Goal: Navigation & Orientation: Find specific page/section

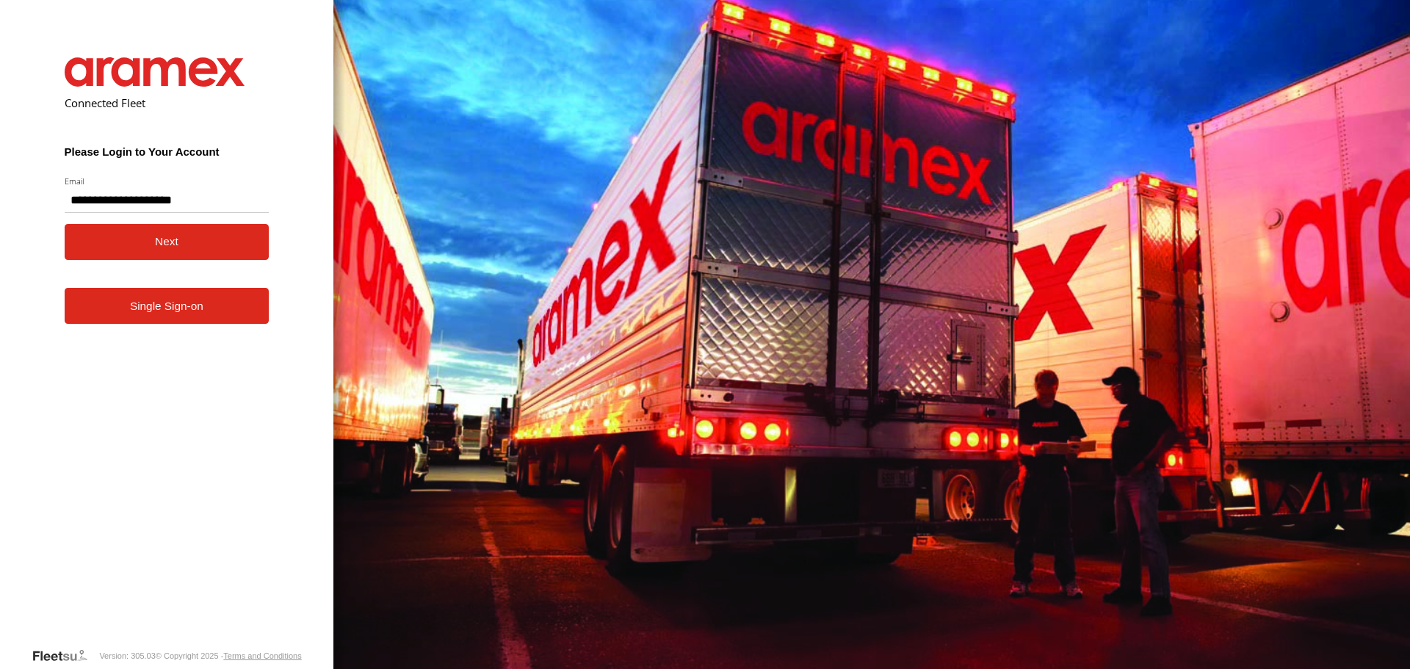
type input "**********"
click at [76, 253] on button "Next" at bounding box center [167, 242] width 205 height 36
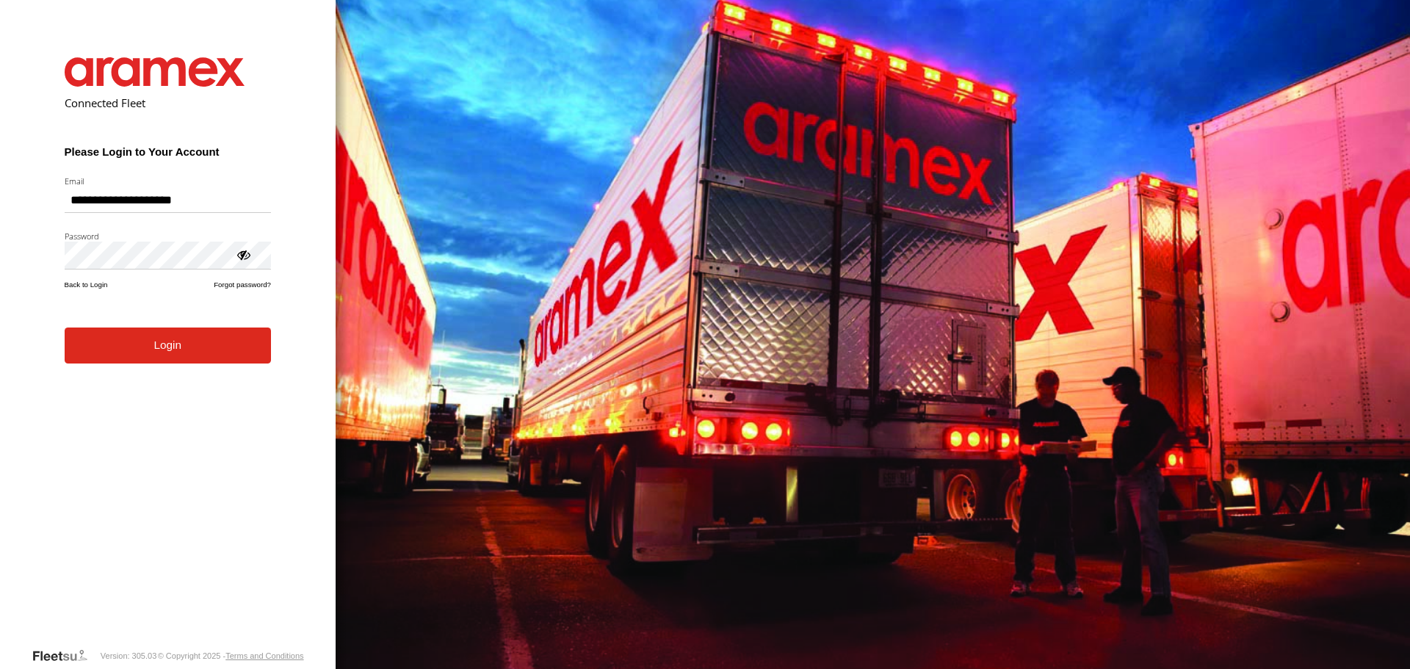
click at [137, 361] on button "Login" at bounding box center [168, 345] width 206 height 36
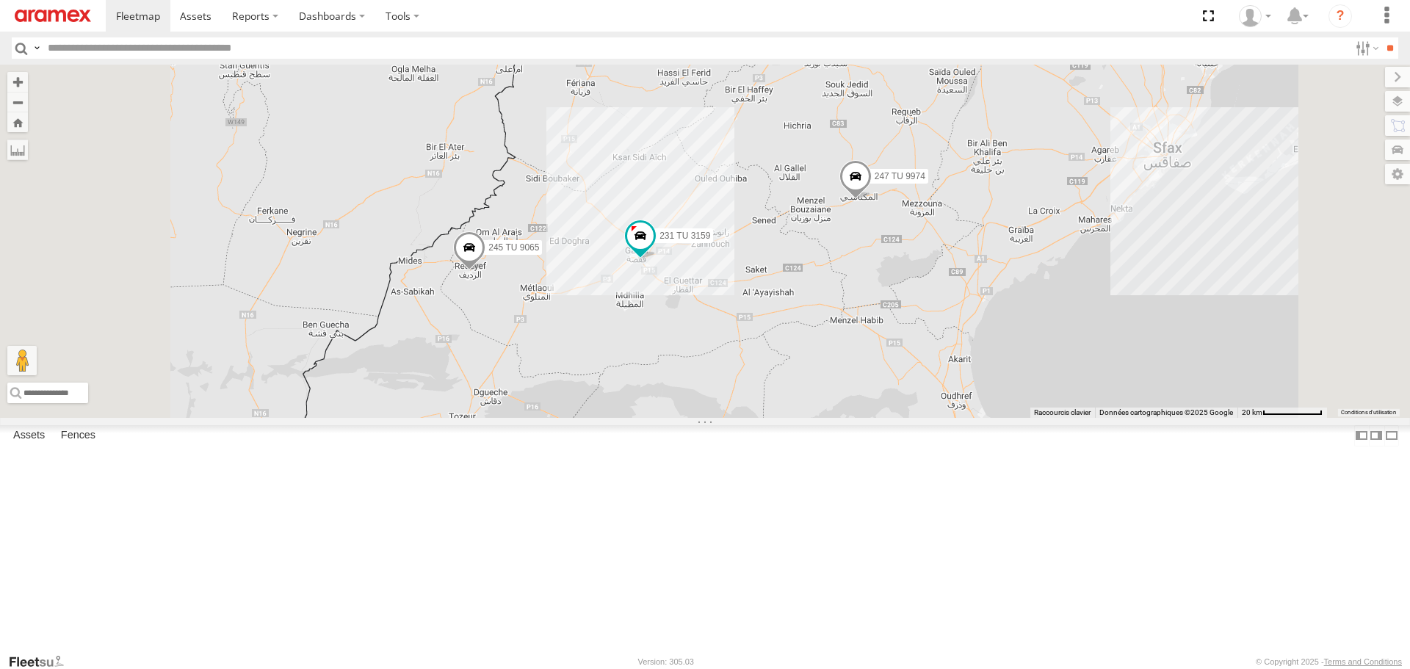
drag, startPoint x: 788, startPoint y: 368, endPoint x: 796, endPoint y: 438, distance: 70.9
click at [796, 417] on div "245 TU 4334 231 TU 3159 245 TU 9065 246 TU 8280 241 TU 2031 246 TU 8289 247 TU …" at bounding box center [705, 241] width 1410 height 352
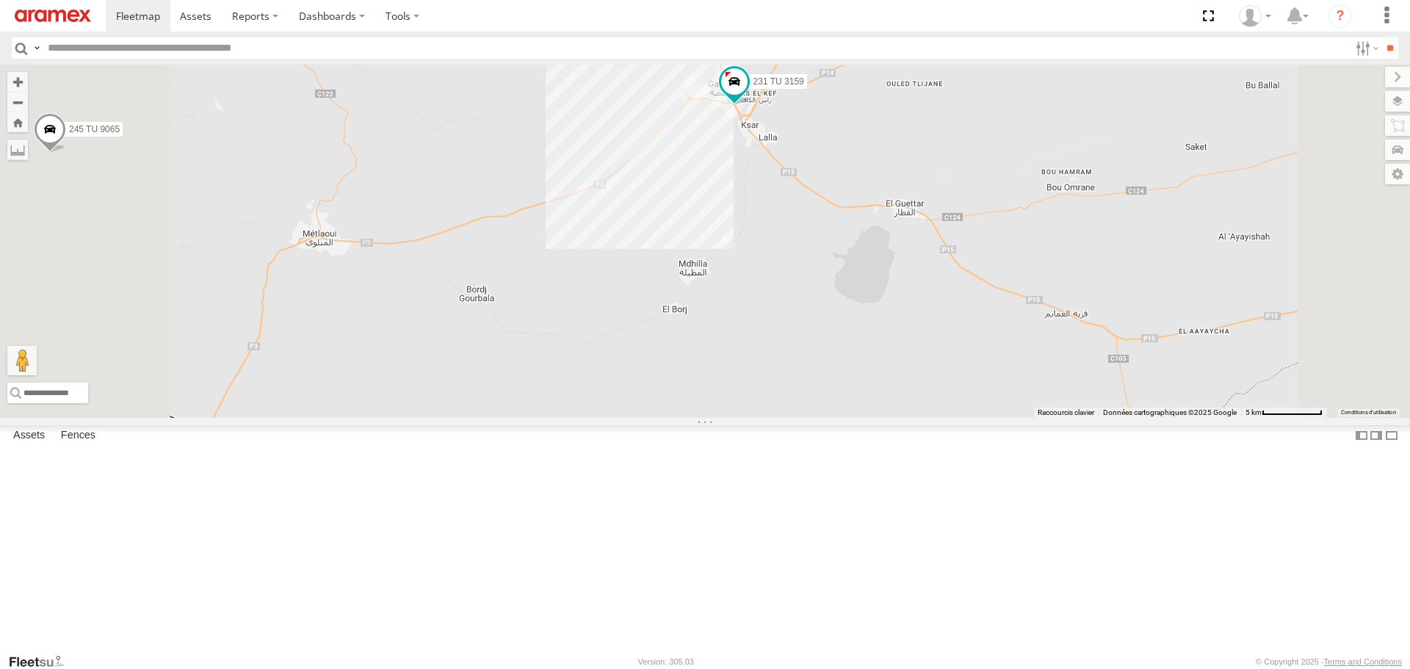
drag, startPoint x: 857, startPoint y: 321, endPoint x: 800, endPoint y: 447, distance: 138.6
click at [804, 417] on div "245 TU 4334 231 TU 3159 245 TU 9065 246 TU 8280 241 TU 2031 246 TU 8289 247 TU …" at bounding box center [705, 241] width 1410 height 352
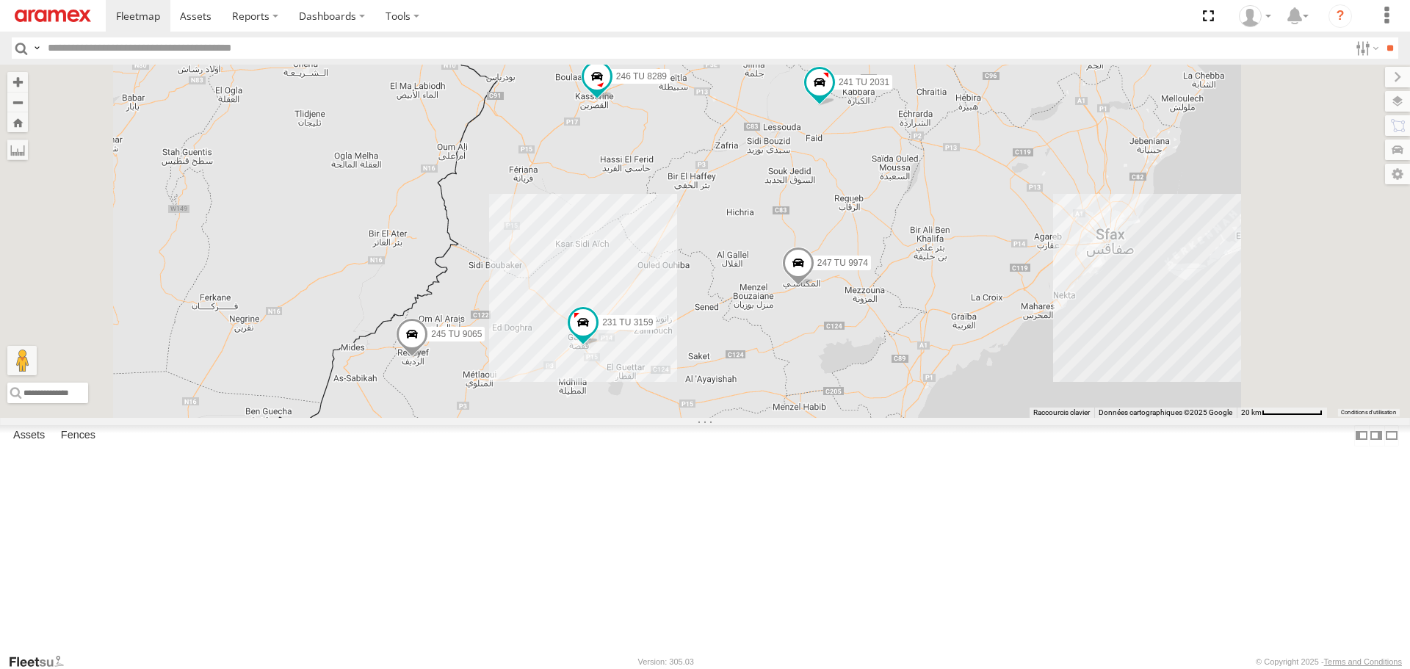
drag, startPoint x: 816, startPoint y: 338, endPoint x: 775, endPoint y: 357, distance: 44.7
click at [775, 357] on div "245 TU 4334 231 TU 3159 245 TU 9065 246 TU 8280 241 TU 2031 246 TU 8289 247 TU …" at bounding box center [705, 241] width 1410 height 352
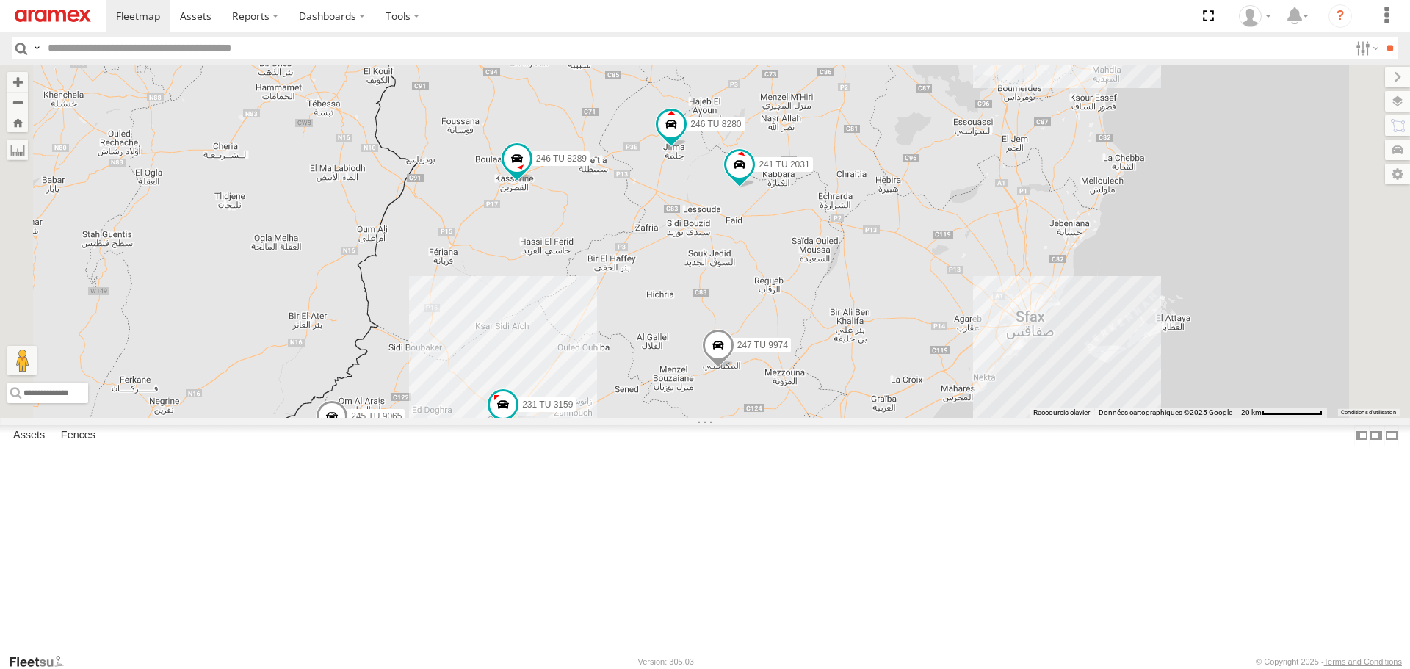
drag, startPoint x: 783, startPoint y: 347, endPoint x: 811, endPoint y: 452, distance: 109.3
click at [811, 417] on div "245 TU 4334 231 TU 3159 245 TU 9065 246 TU 8280 241 TU 2031 246 TU 8289 247 TU …" at bounding box center [705, 241] width 1410 height 352
